Goal: Transaction & Acquisition: Book appointment/travel/reservation

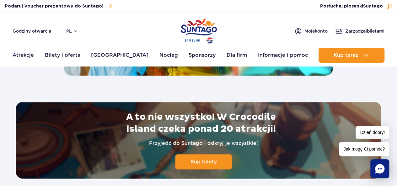
scroll to position [1344, 0]
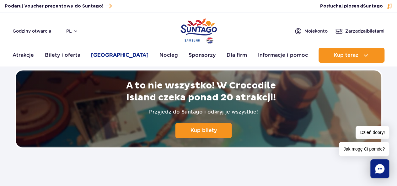
click at [109, 52] on link "[GEOGRAPHIC_DATA]" at bounding box center [119, 55] width 57 height 15
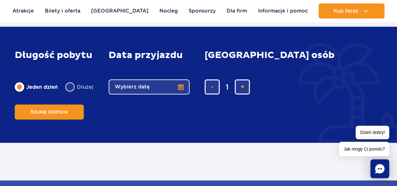
scroll to position [252, 0]
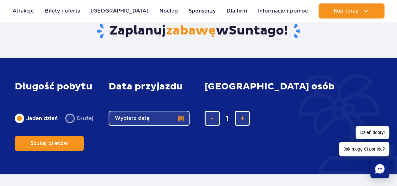
click at [180, 126] on button "Wybierz datę" at bounding box center [149, 118] width 81 height 15
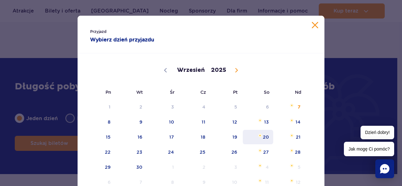
click at [263, 140] on span "20" at bounding box center [258, 137] width 32 height 14
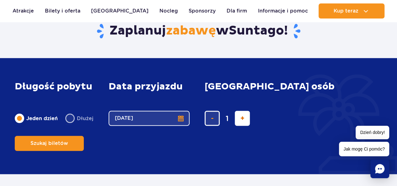
click at [245, 126] on button "dodaj bilet" at bounding box center [242, 118] width 15 height 15
type input "2"
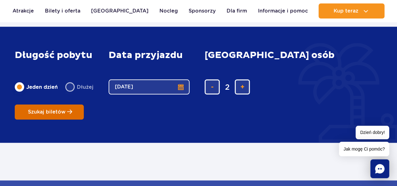
click at [66, 109] on span "Szukaj biletów" at bounding box center [47, 112] width 38 height 6
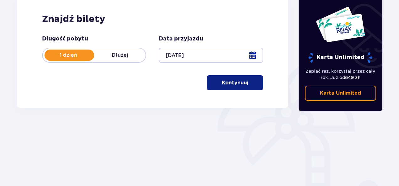
scroll to position [134, 0]
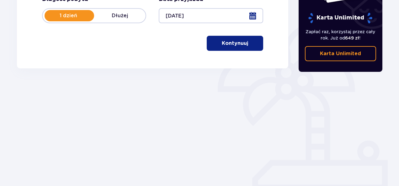
click at [242, 47] on button "Kontynuuj" at bounding box center [235, 43] width 57 height 15
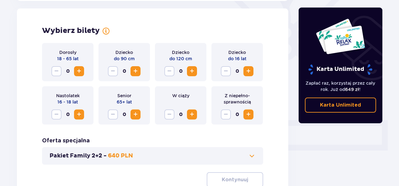
scroll to position [175, 0]
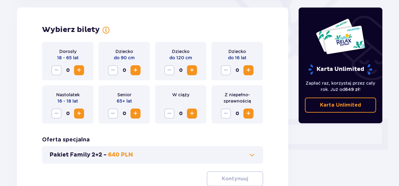
click at [80, 69] on span "Increase" at bounding box center [79, 71] width 8 height 8
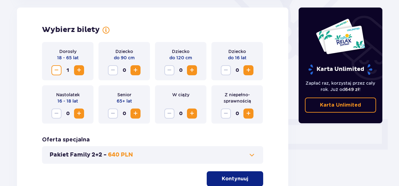
click at [192, 68] on span "Increase" at bounding box center [192, 71] width 8 height 8
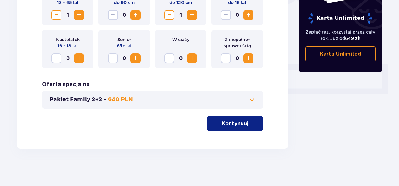
click at [254, 98] on span at bounding box center [252, 100] width 8 height 8
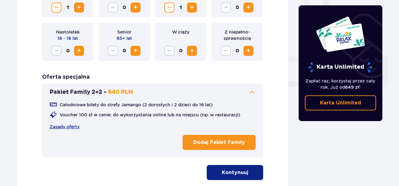
scroll to position [269, 0]
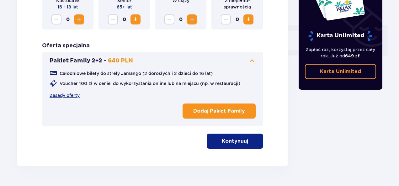
click at [228, 142] on p "Kontynuuj" at bounding box center [235, 141] width 26 height 7
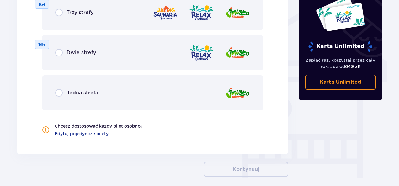
scroll to position [468, 0]
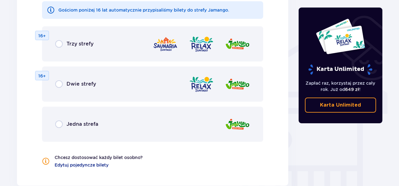
click at [97, 127] on p "Jedna strefa" at bounding box center [83, 124] width 32 height 7
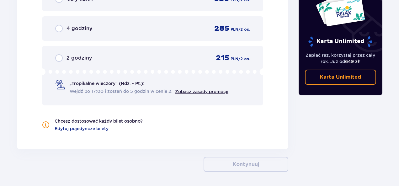
scroll to position [646, 0]
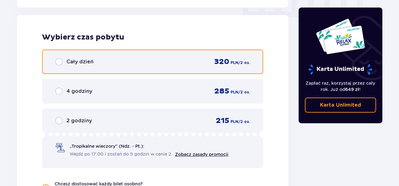
click at [61, 61] on input "radio" at bounding box center [59, 62] width 8 height 8
radio input "true"
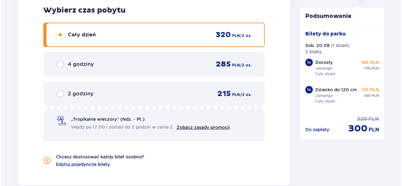
scroll to position [767, 0]
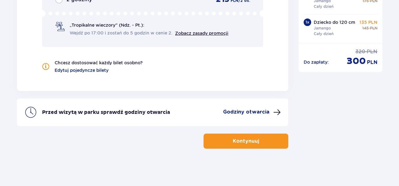
click at [271, 111] on button "Godziny otwarcia" at bounding box center [252, 113] width 58 height 8
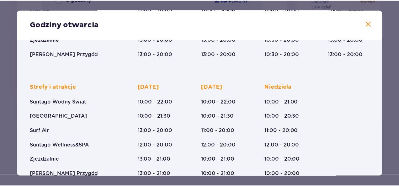
scroll to position [139, 0]
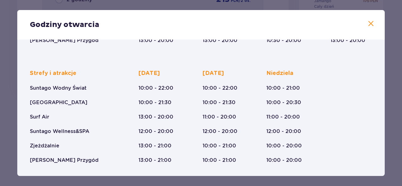
click at [368, 25] on span at bounding box center [371, 24] width 8 height 8
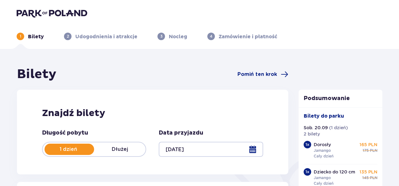
click at [36, 16] on img at bounding box center [52, 13] width 71 height 9
